Goal: Transaction & Acquisition: Purchase product/service

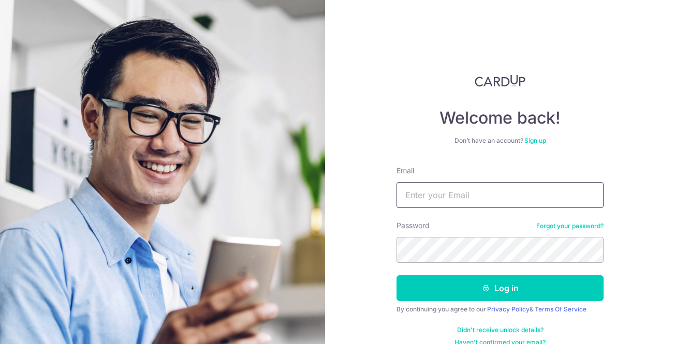
click at [512, 190] on input "Email" at bounding box center [499, 195] width 207 height 26
type input "[EMAIL_ADDRESS][DOMAIN_NAME]"
click at [396, 275] on button "Log in" at bounding box center [499, 288] width 207 height 26
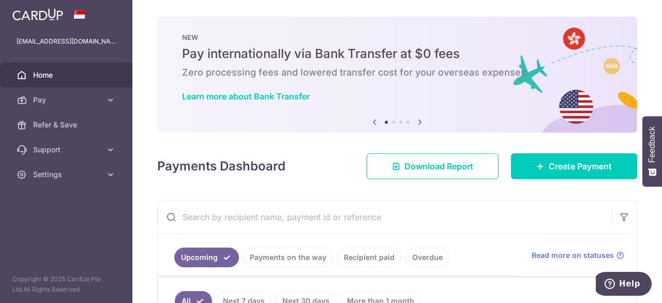
scroll to position [33, 0]
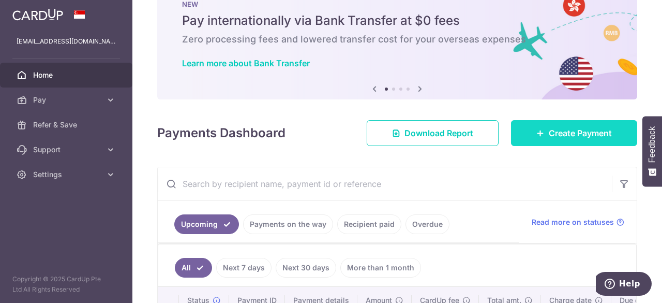
click at [555, 129] on span "Create Payment" at bounding box center [580, 133] width 63 height 12
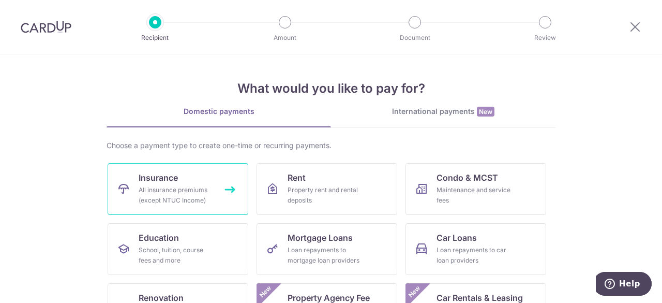
click at [170, 202] on div "All insurance premiums (except NTUC Income)" at bounding box center [176, 195] width 74 height 21
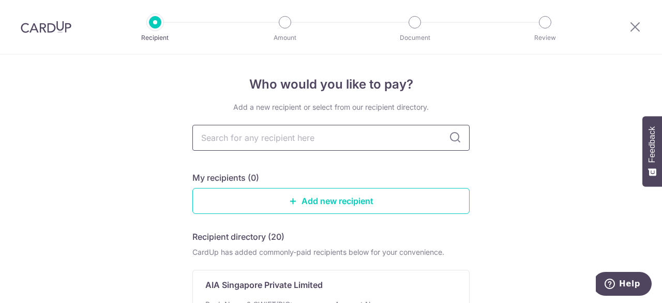
click at [329, 134] on input "text" at bounding box center [330, 138] width 277 height 26
type input "great"
click at [449, 135] on icon at bounding box center [455, 137] width 12 height 12
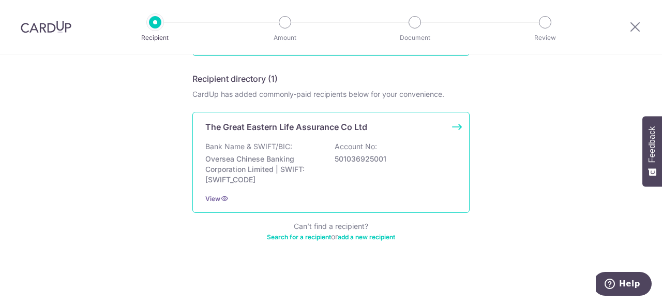
click at [384, 135] on div "The Great Eastern Life Assurance Co Ltd Bank Name & SWIFT/BIC: Oversea Chinese …" at bounding box center [330, 162] width 277 height 101
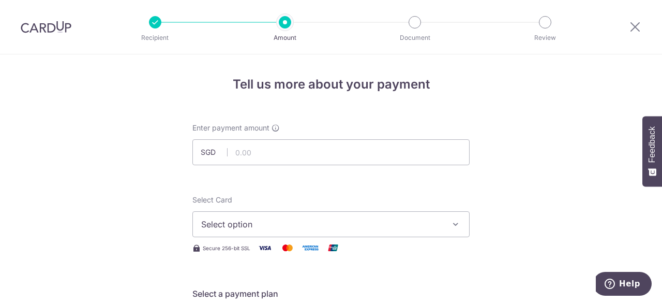
click at [308, 216] on button "Select option" at bounding box center [330, 224] width 277 height 26
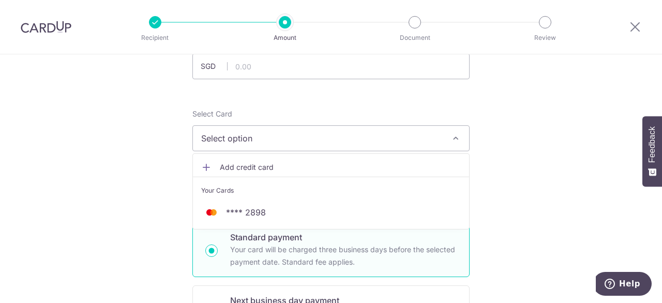
scroll to position [86, 0]
click at [261, 173] on link "Add credit card" at bounding box center [331, 166] width 276 height 19
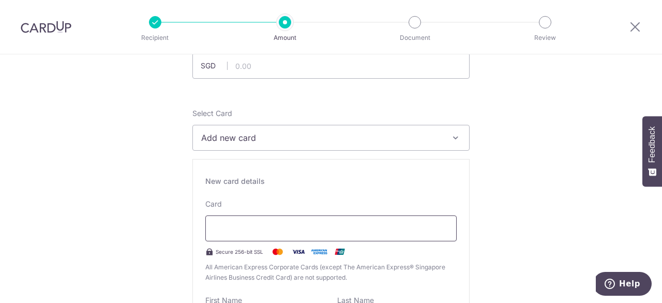
click at [268, 236] on div at bounding box center [330, 228] width 251 height 26
click at [259, 220] on div at bounding box center [330, 228] width 251 height 26
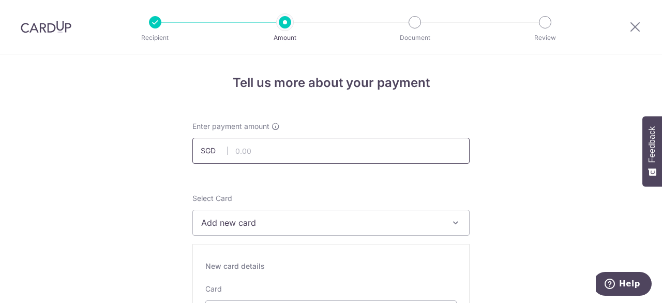
scroll to position [99, 0]
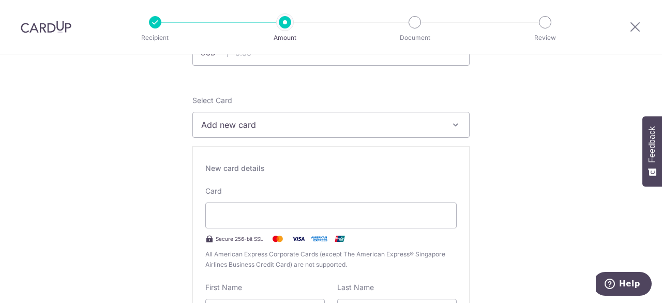
click at [451, 129] on icon "button" at bounding box center [456, 125] width 10 height 10
click at [275, 227] on div at bounding box center [330, 215] width 251 height 26
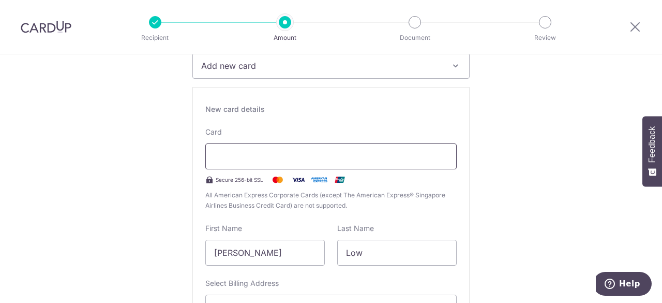
scroll to position [200, 0]
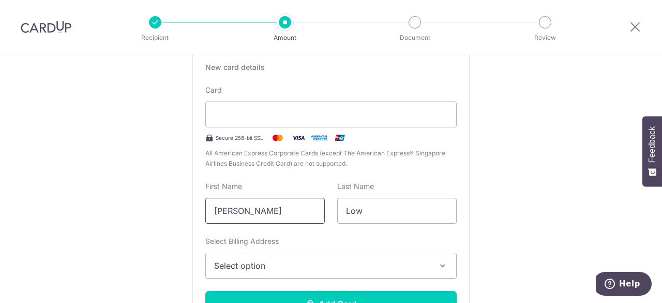
click at [286, 216] on input "Yen Peng" at bounding box center [265, 211] width 120 height 26
type input "J"
type input "Png Dong Jie"
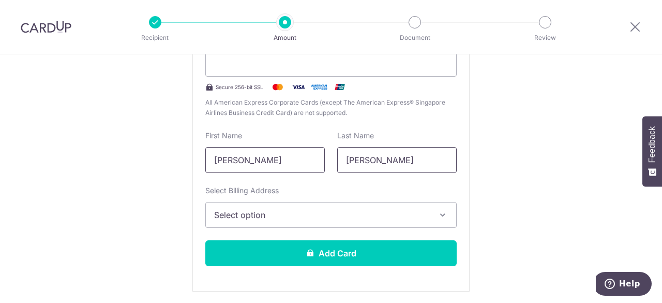
scroll to position [253, 0]
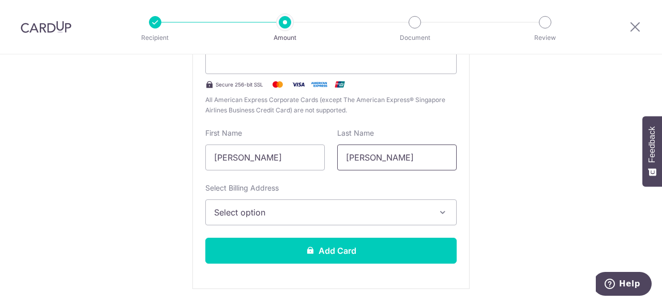
type input "Jonas"
click at [310, 212] on span "Select option" at bounding box center [321, 212] width 215 height 12
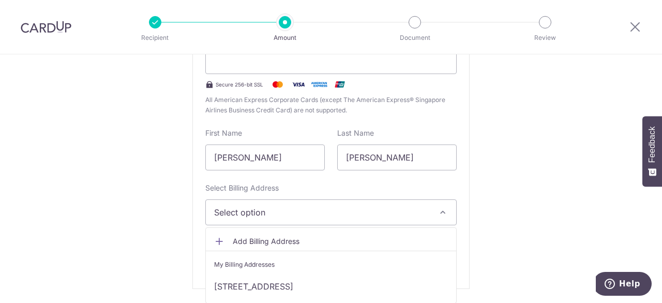
scroll to position [313, 0]
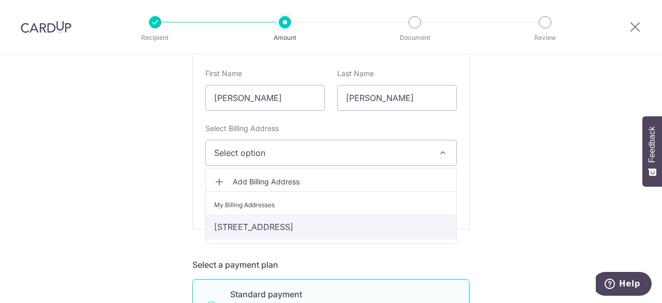
click at [315, 223] on link "669B, #11-680, Edgefield Plains, Singapore, Singapore, Singapore-822669" at bounding box center [331, 226] width 250 height 25
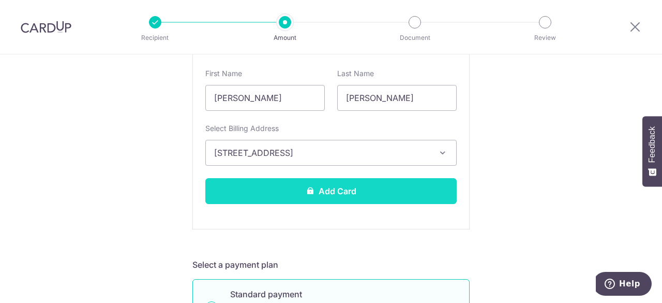
click at [322, 191] on button "Add Card" at bounding box center [330, 191] width 251 height 26
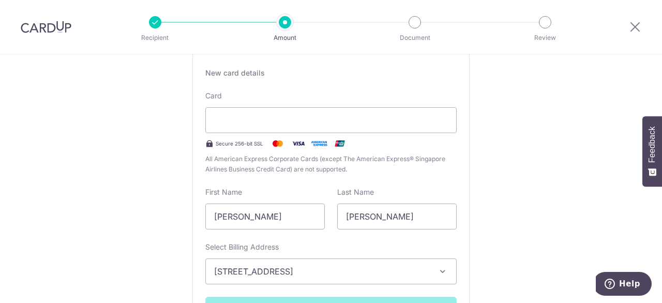
scroll to position [189, 0]
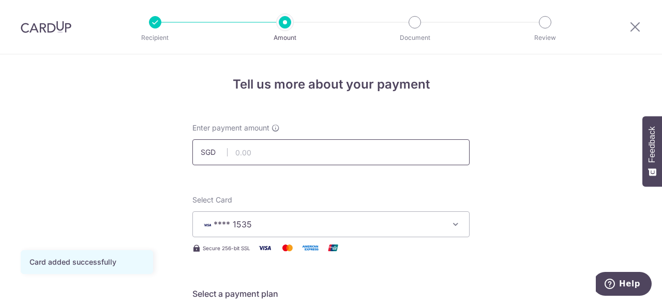
click at [364, 157] on input "text" at bounding box center [330, 152] width 277 height 26
type input "1,239.00"
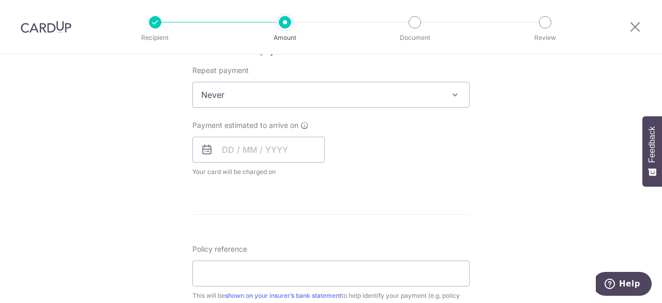
scroll to position [411, 0]
click at [225, 149] on input "text" at bounding box center [258, 149] width 132 height 26
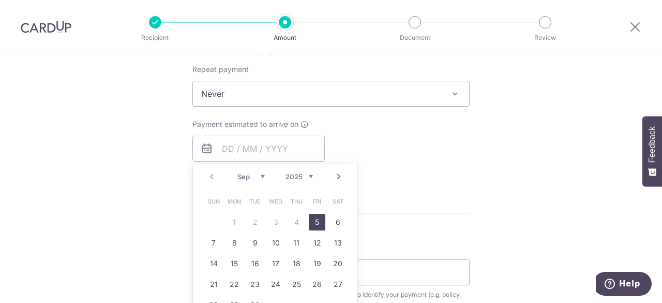
click at [312, 221] on link "5" at bounding box center [317, 222] width 17 height 17
type input "[DATE]"
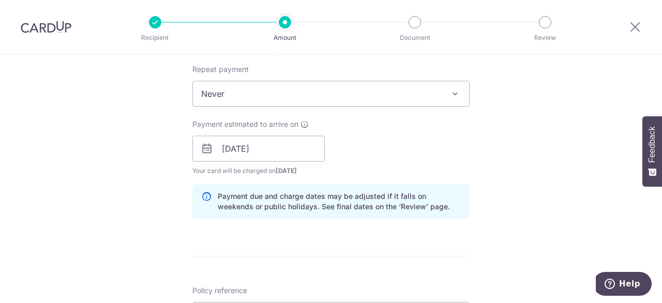
click at [135, 200] on div "Tell us more about your payment Enter payment amount SGD 1,239.00 1239.00 Card …" at bounding box center [331, 132] width 662 height 978
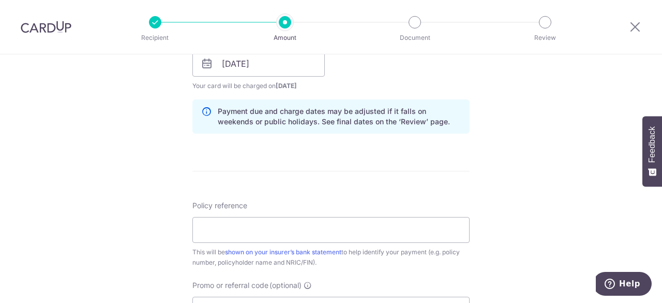
scroll to position [563, 0]
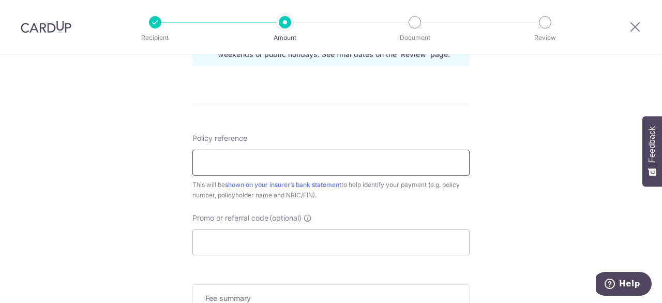
click at [240, 163] on input "Policy reference" at bounding box center [330, 163] width 277 height 26
drag, startPoint x: 327, startPoint y: 163, endPoint x: 303, endPoint y: 163, distance: 24.8
click at [303, 163] on input "Policy No 0247088206 S9311285G" at bounding box center [330, 163] width 277 height 26
drag, startPoint x: 289, startPoint y: 161, endPoint x: 240, endPoint y: 163, distance: 49.7
click at [240, 163] on input "Policy No 0247088206 S9049228D" at bounding box center [330, 163] width 277 height 26
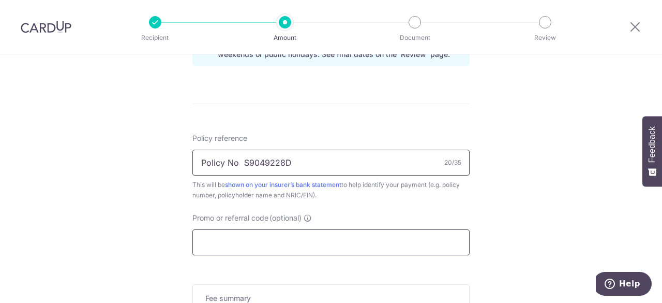
type input "Policy No S9049228D"
click at [333, 237] on input "Promo or referral code (optional)" at bounding box center [330, 242] width 277 height 26
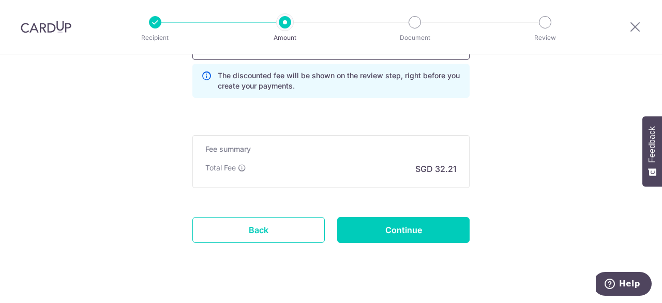
scroll to position [759, 0]
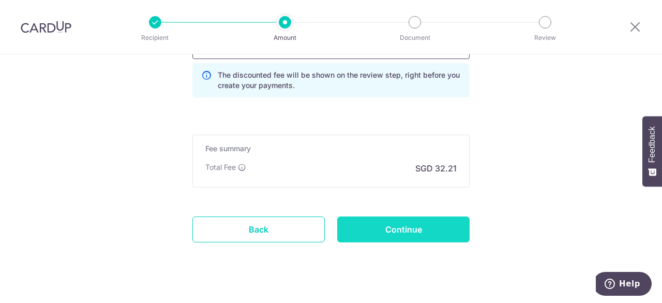
type input "milelion"
click at [374, 229] on input "Continue" at bounding box center [403, 229] width 132 height 26
type input "Create Schedule"
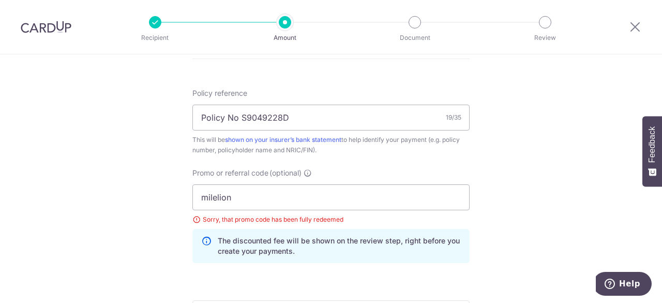
scroll to position [612, 0]
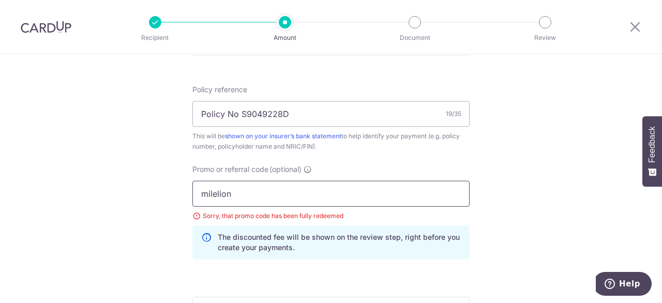
click at [382, 189] on input "milelion" at bounding box center [330, 194] width 277 height 26
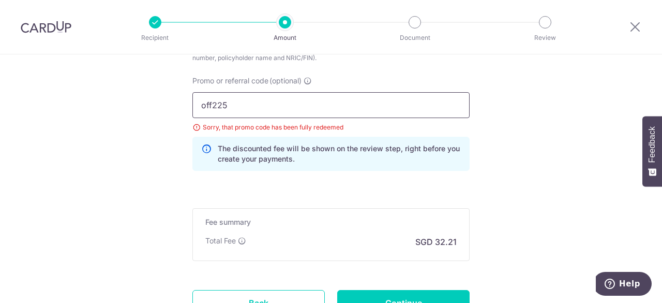
scroll to position [784, 0]
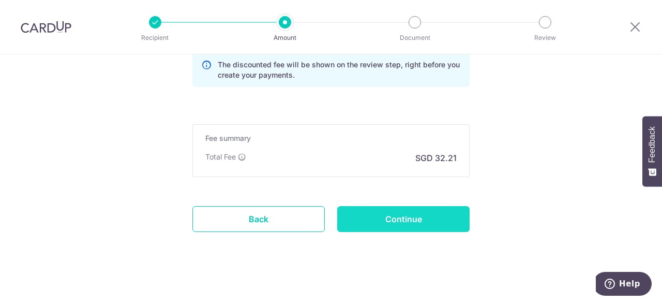
type input "off225"
click at [380, 218] on input "Continue" at bounding box center [403, 219] width 132 height 26
type input "Update Schedule"
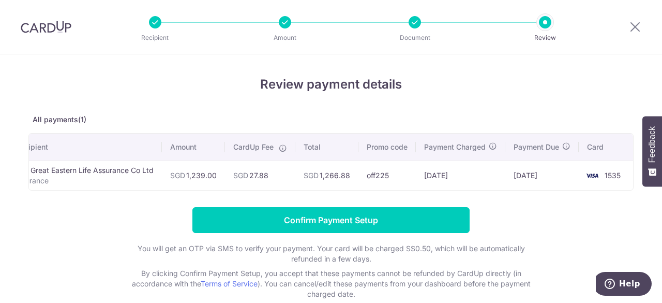
click at [413, 24] on div at bounding box center [415, 22] width 12 height 12
click at [635, 27] on icon at bounding box center [635, 26] width 12 height 13
click at [51, 18] on div at bounding box center [46, 27] width 92 height 54
click at [636, 22] on icon at bounding box center [635, 26] width 12 height 13
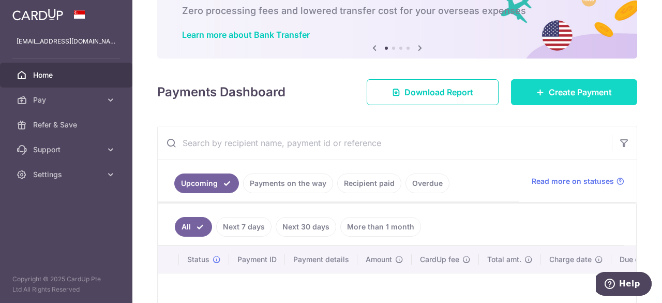
scroll to position [62, 0]
click at [578, 95] on span "Create Payment" at bounding box center [580, 91] width 63 height 12
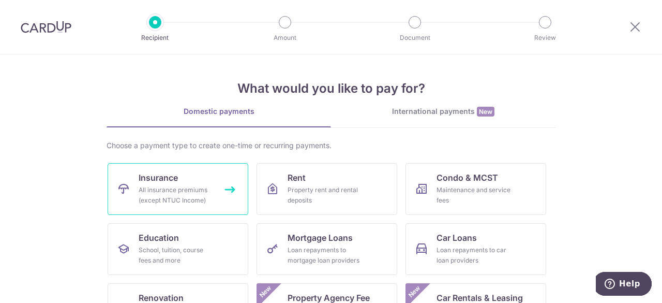
click at [151, 185] on div "All insurance premiums (except NTUC Income)" at bounding box center [176, 195] width 74 height 21
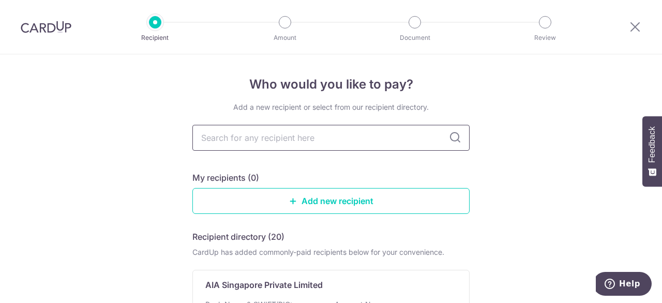
click at [297, 136] on input "text" at bounding box center [330, 138] width 277 height 26
type input "great"
click at [449, 143] on icon at bounding box center [455, 137] width 12 height 12
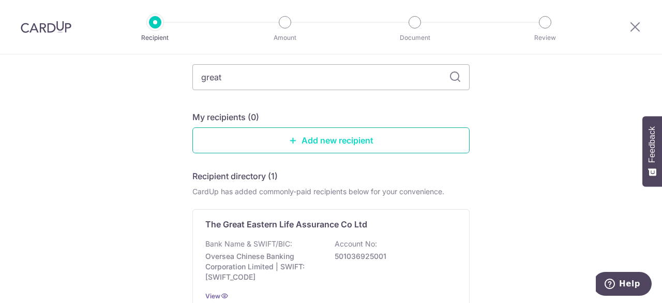
scroll to position [60, 0]
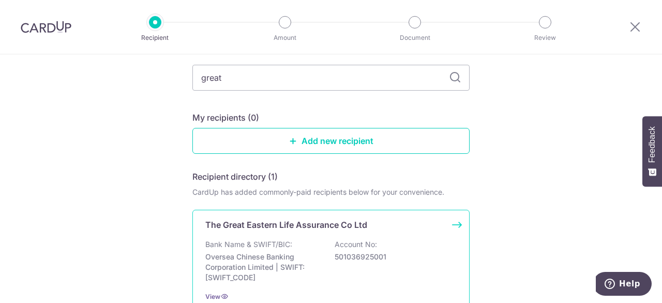
click at [319, 259] on div "Bank Name & SWIFT/BIC: Oversea Chinese Banking Corporation Limited | SWIFT: OCB…" at bounding box center [330, 260] width 251 height 43
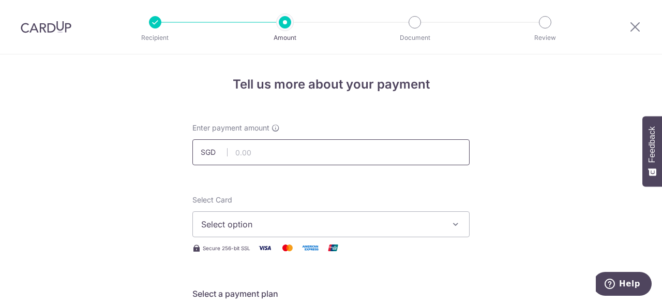
click at [404, 155] on input "text" at bounding box center [330, 152] width 277 height 26
type input "1,239.00"
click at [402, 227] on span "Select option" at bounding box center [321, 224] width 241 height 12
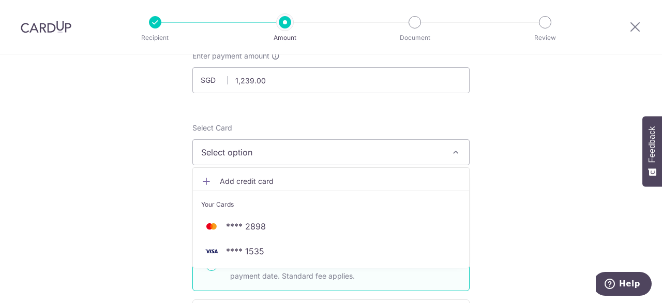
scroll to position [72, 0]
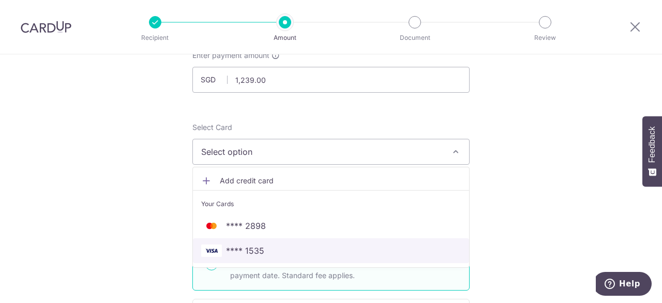
click at [251, 248] on span "**** 1535" at bounding box center [245, 250] width 38 height 12
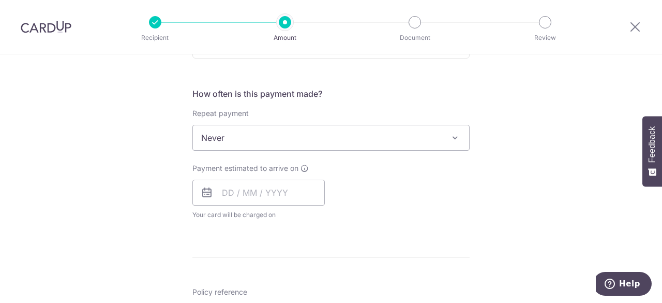
scroll to position [368, 0]
click at [287, 192] on input "text" at bounding box center [258, 192] width 132 height 26
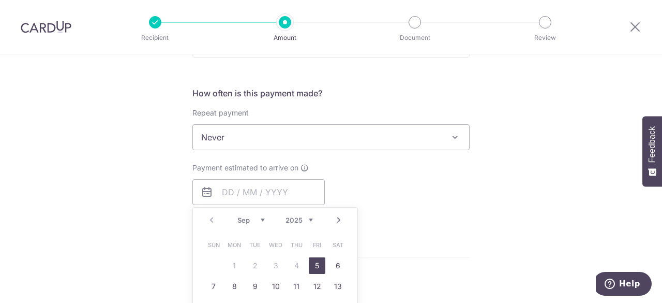
click at [318, 263] on link "5" at bounding box center [317, 265] width 17 height 17
type input "[DATE]"
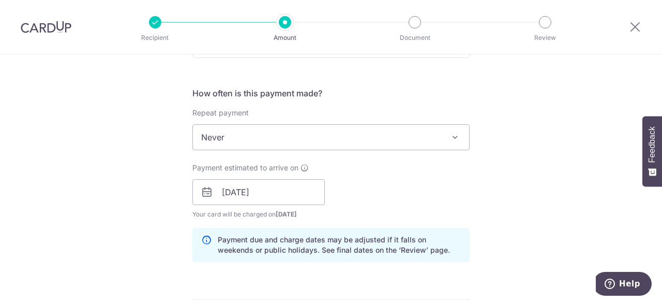
click at [116, 223] on div "Tell us more about your payment Enter payment amount SGD 1,239.00 1239.00 Selec…" at bounding box center [331, 175] width 662 height 978
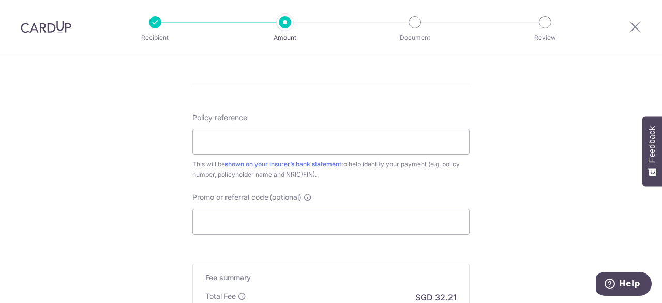
scroll to position [586, 0]
click at [263, 145] on input "Policy reference" at bounding box center [330, 140] width 277 height 26
drag, startPoint x: 348, startPoint y: 140, endPoint x: 313, endPoint y: 139, distance: 34.7
click at [313, 139] on input "Policy No 0247088206 S9311285G" at bounding box center [330, 140] width 277 height 26
click at [332, 139] on input "Policy No 0247088206 S9311285G" at bounding box center [330, 140] width 277 height 26
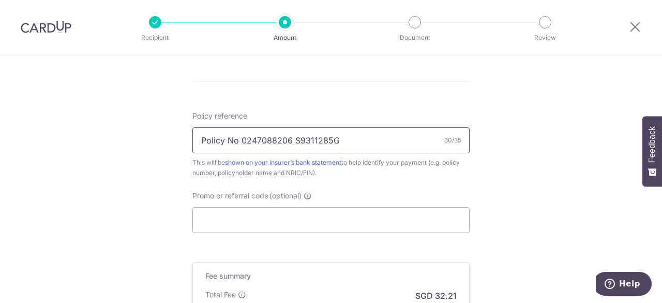
drag, startPoint x: 336, startPoint y: 139, endPoint x: 302, endPoint y: 144, distance: 34.5
click at [302, 144] on input "Policy No 0247088206 S9311285G" at bounding box center [330, 140] width 277 height 26
type input "Policy No 0247088206 S9049228D"
click at [292, 215] on input "Promo or referral code (optional)" at bounding box center [330, 220] width 277 height 26
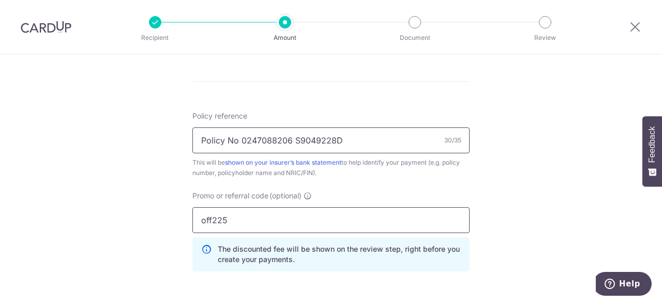
type input "off225"
click at [255, 139] on input "Policy No 0247088206 S9049228D" at bounding box center [330, 140] width 277 height 26
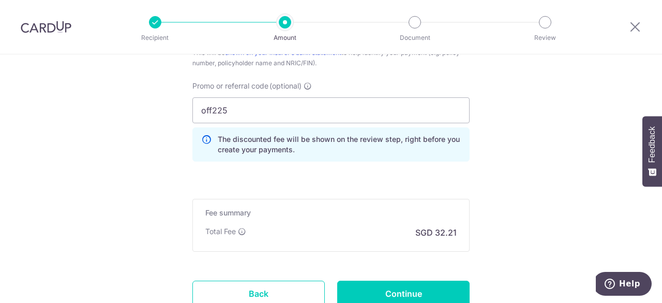
scroll to position [698, 0]
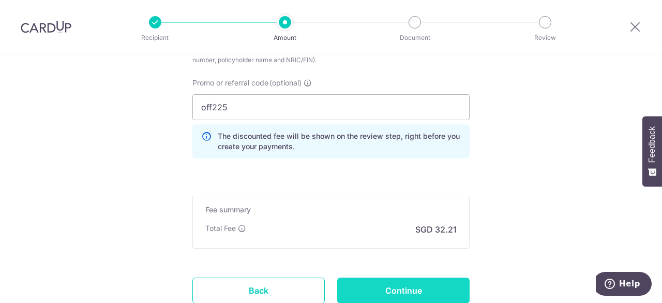
type input "Policy No 0241404672 S9049228D"
click at [408, 282] on input "Continue" at bounding box center [403, 290] width 132 height 26
type input "Create Schedule"
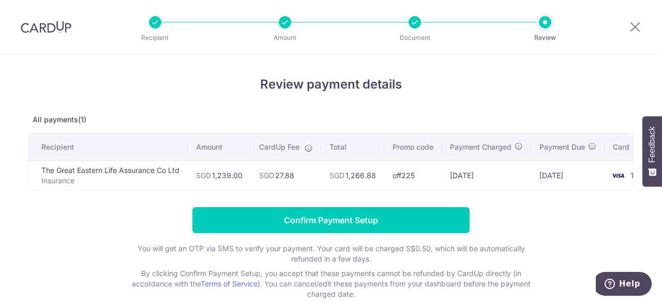
scroll to position [0, 31]
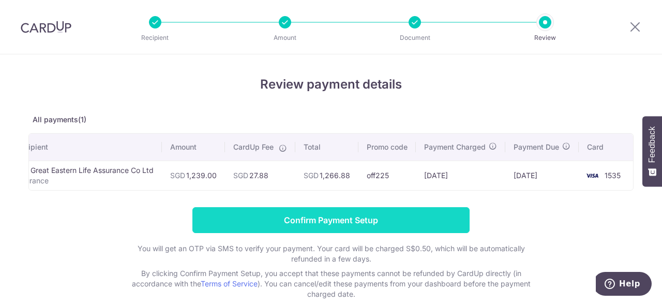
click at [425, 233] on input "Confirm Payment Setup" at bounding box center [330, 220] width 277 height 26
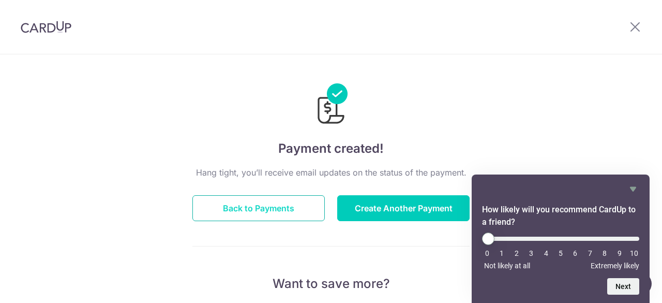
click at [285, 207] on button "Back to Payments" at bounding box center [258, 208] width 132 height 26
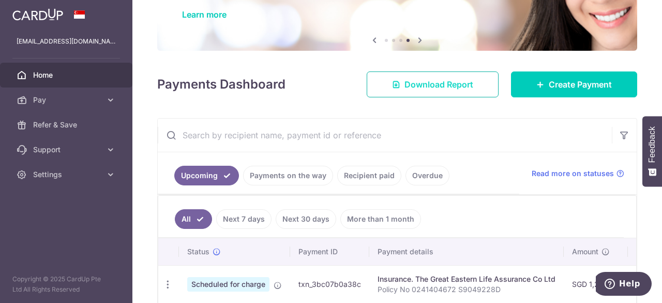
scroll to position [82, 0]
click at [383, 179] on link "Recipient paid" at bounding box center [369, 175] width 64 height 20
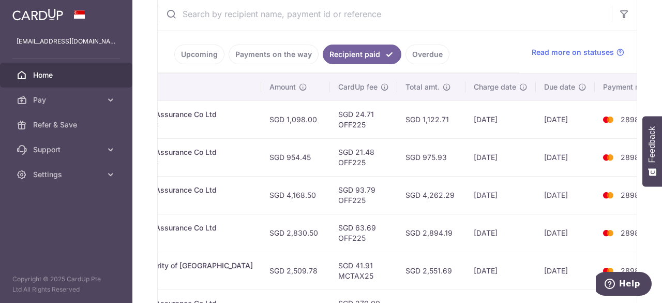
scroll to position [0, 312]
